Goal: Check status: Check status

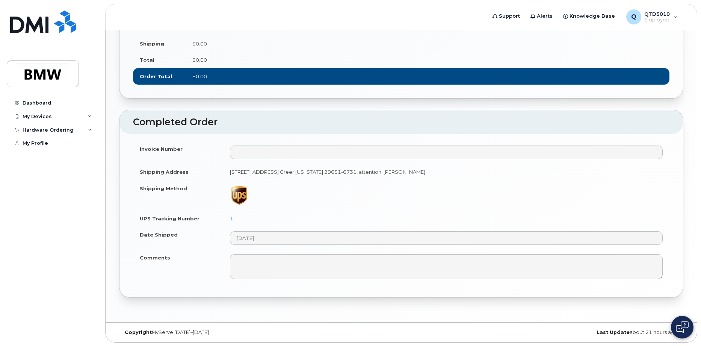
scroll to position [406, 0]
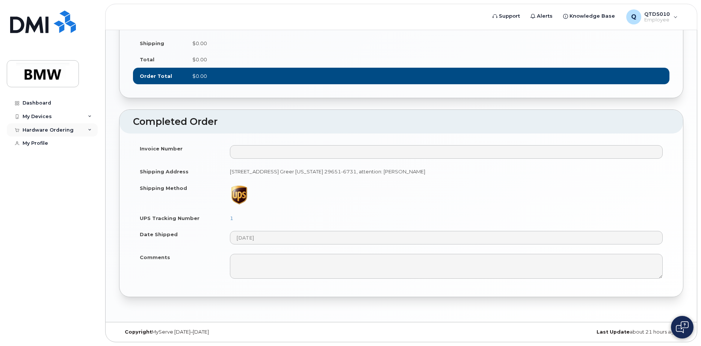
click at [62, 129] on div "Hardware Ordering" at bounding box center [48, 130] width 51 height 6
click at [47, 141] on div "My Orders" at bounding box center [39, 143] width 27 height 7
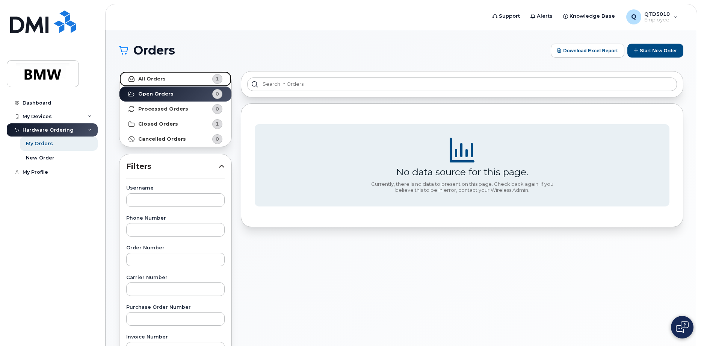
click at [178, 83] on link "All Orders 1" at bounding box center [175, 78] width 112 height 15
